Goal: Task Accomplishment & Management: Manage account settings

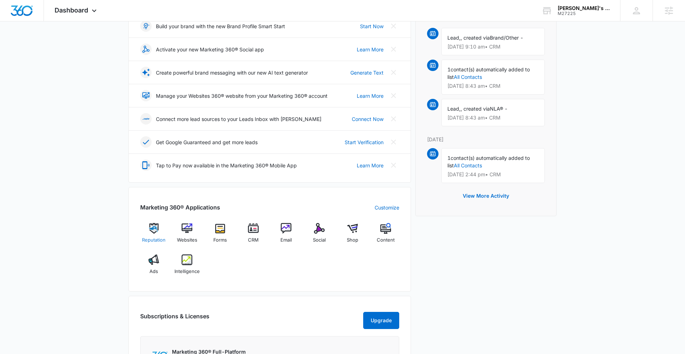
scroll to position [148, 0]
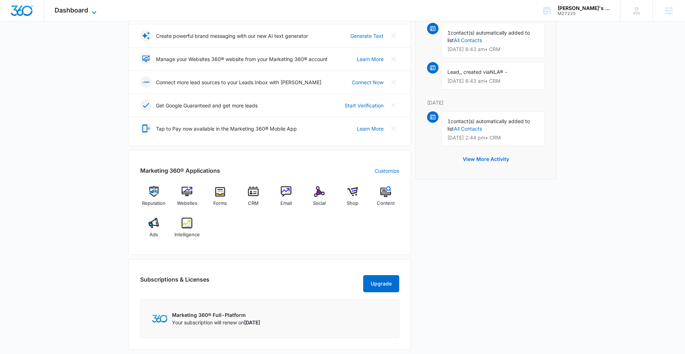
click at [88, 11] on span "Dashboard" at bounding box center [72, 9] width 34 height 7
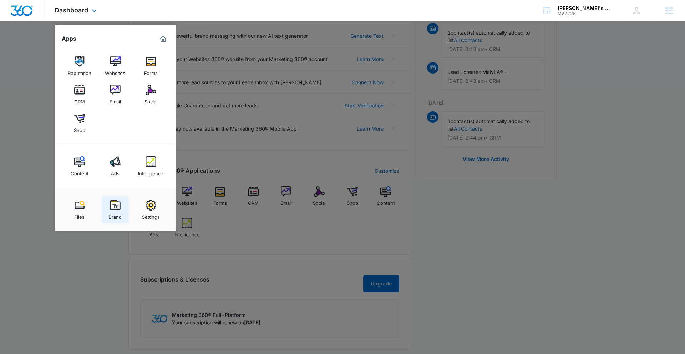
click at [113, 210] on div "Brand" at bounding box center [114, 214] width 13 height 9
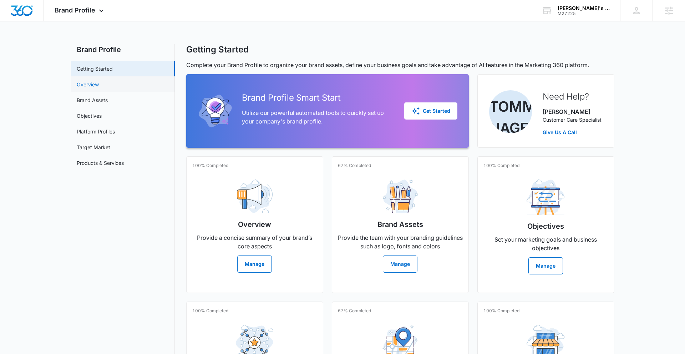
click at [98, 87] on link "Overview" at bounding box center [88, 84] width 22 height 7
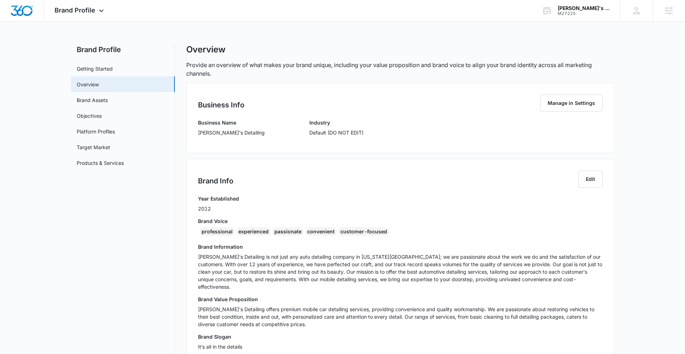
click at [200, 133] on p "[PERSON_NAME]'s Detailing" at bounding box center [231, 132] width 67 height 7
drag, startPoint x: 198, startPoint y: 133, endPoint x: 240, endPoint y: 134, distance: 41.4
click at [238, 134] on div "Business Name [PERSON_NAME]'s Detailing Industry Default (DO NOT EDIT)" at bounding box center [400, 130] width 404 height 22
copy p "[PERSON_NAME]'s Detailing"
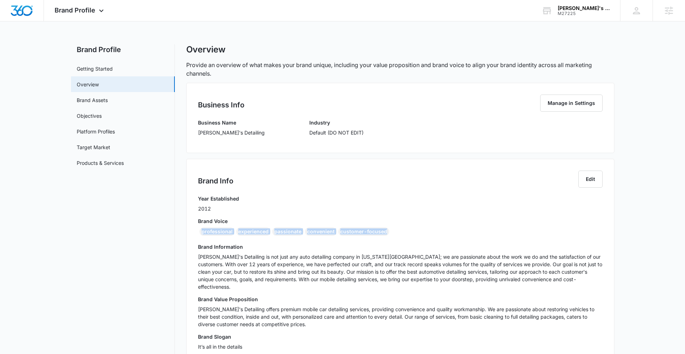
drag, startPoint x: 203, startPoint y: 231, endPoint x: 401, endPoint y: 230, distance: 199.0
click at [402, 230] on div "professional experienced passionate convenient customer-focused" at bounding box center [400, 232] width 404 height 11
copy div "professional experienced passionate convenient customer-focused"
click at [93, 10] on span "Brand Profile" at bounding box center [75, 9] width 41 height 7
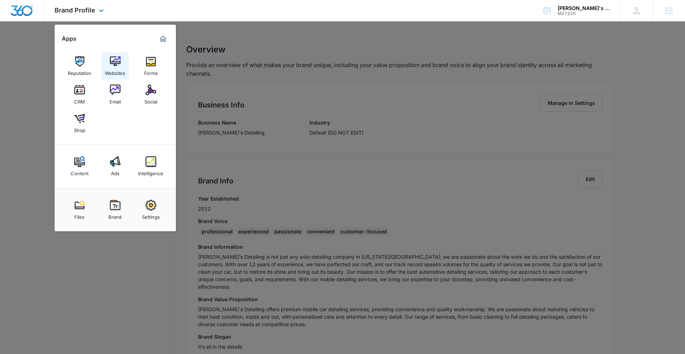
click at [118, 63] on img at bounding box center [115, 61] width 11 height 11
